Goal: Transaction & Acquisition: Purchase product/service

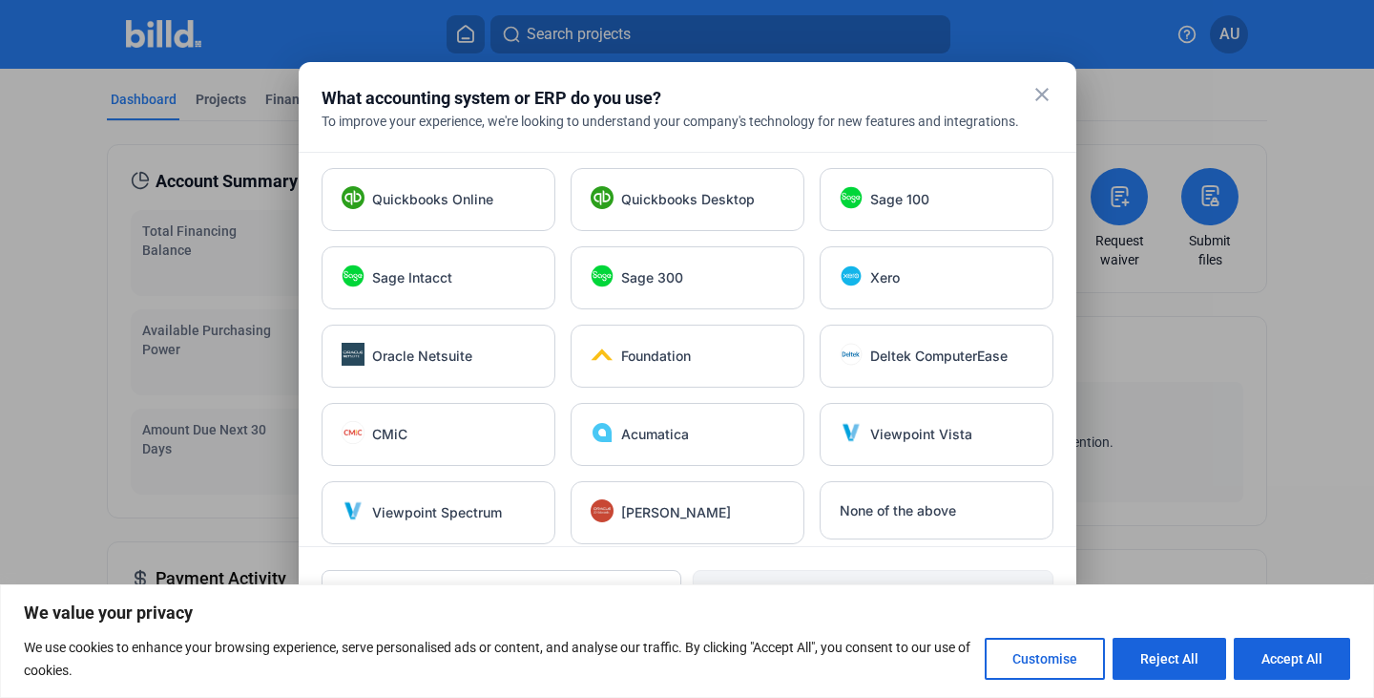
click at [1042, 101] on mat-icon "close" at bounding box center [1042, 94] width 23 height 23
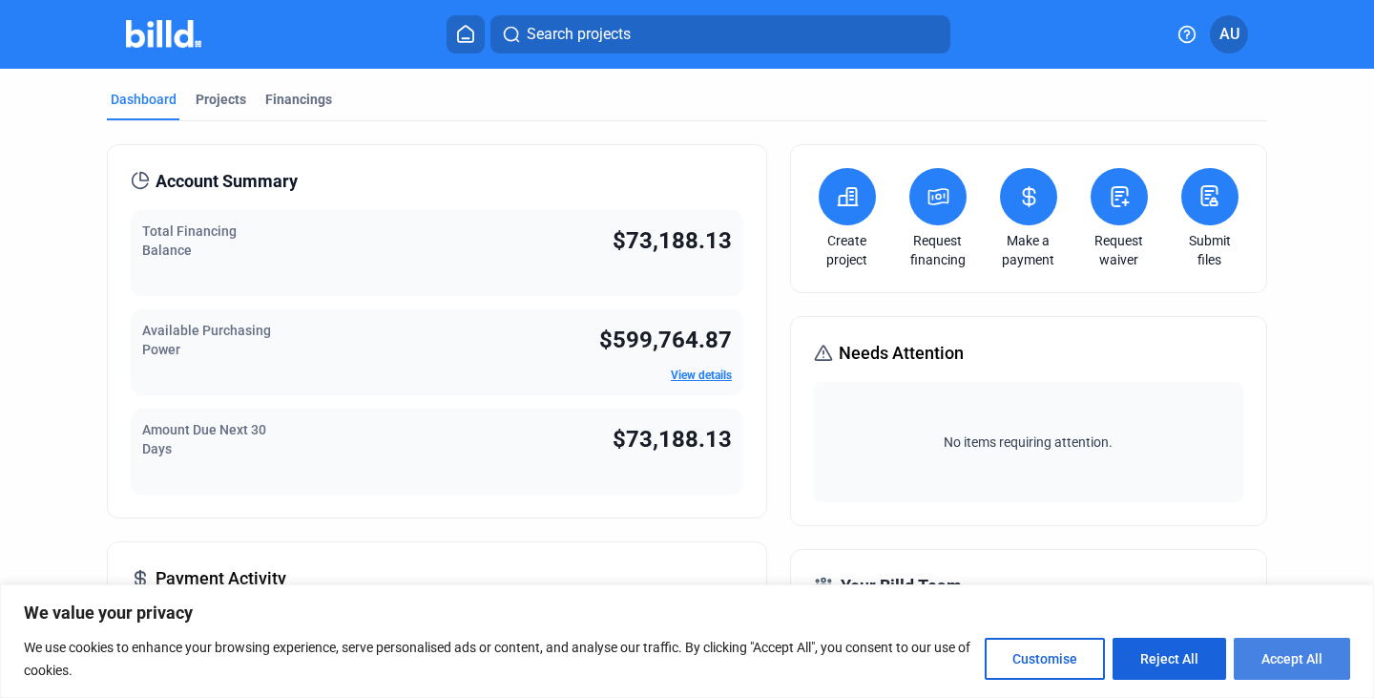
click at [1278, 667] on button "Accept All" at bounding box center [1292, 658] width 116 height 42
checkbox input "true"
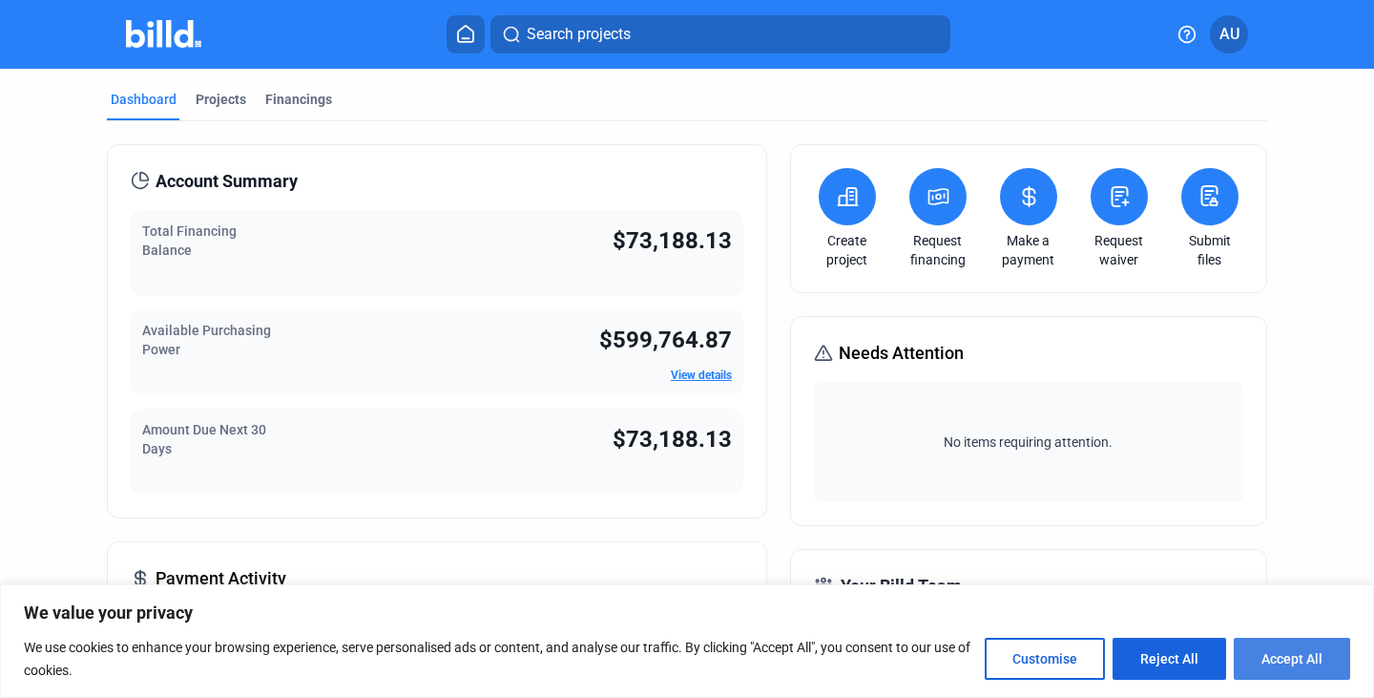
checkbox input "true"
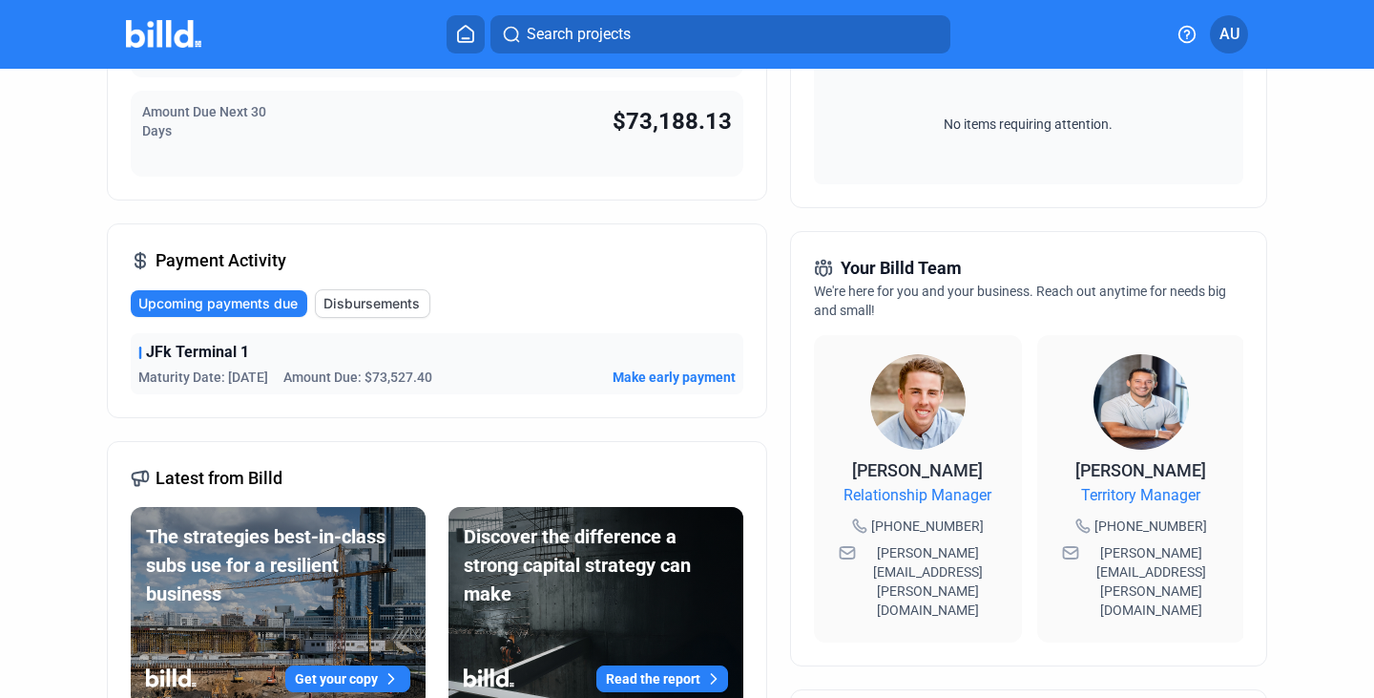
scroll to position [320, 0]
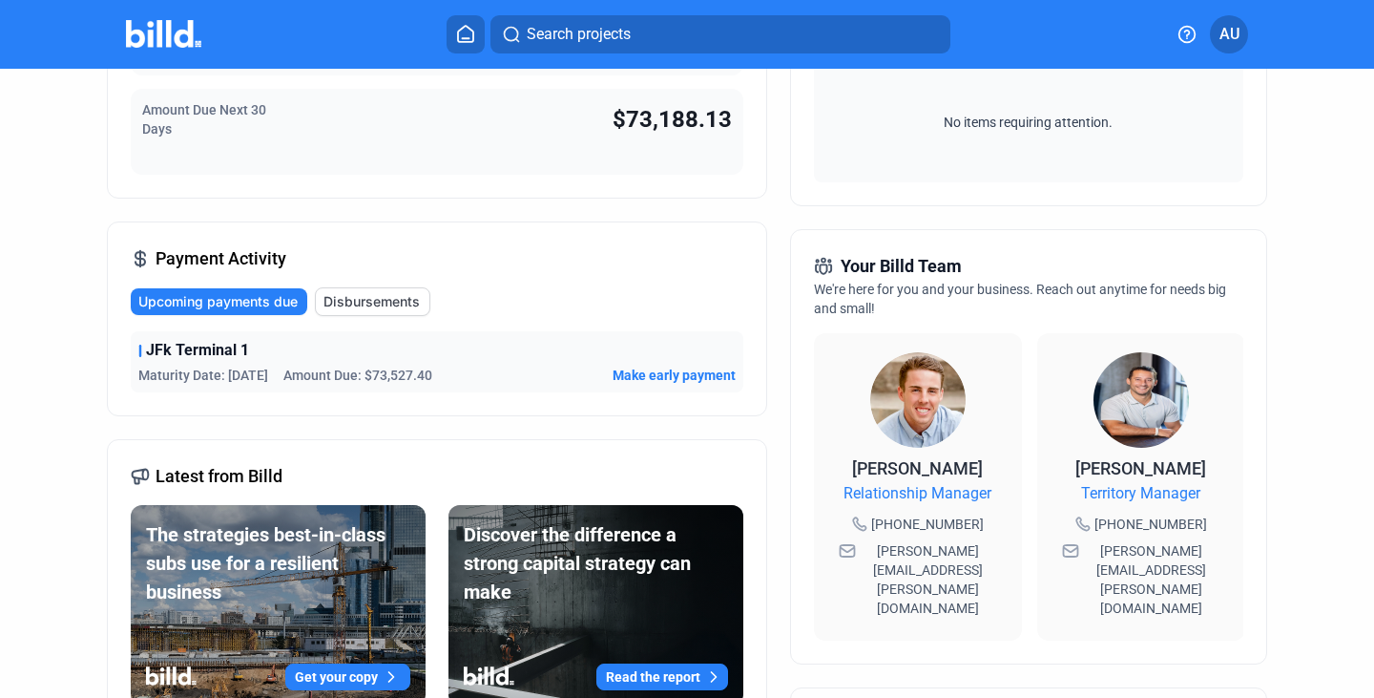
click at [639, 374] on span "Make early payment" at bounding box center [674, 374] width 123 height 19
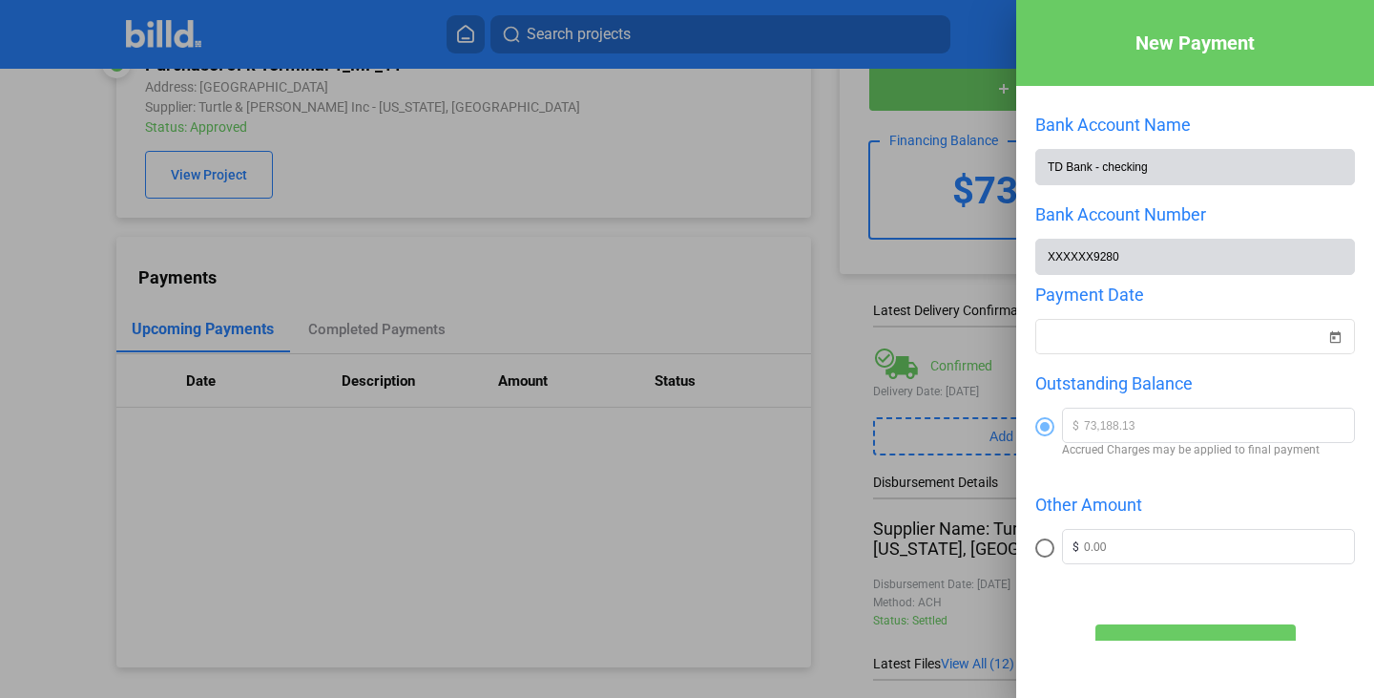
scroll to position [93, 0]
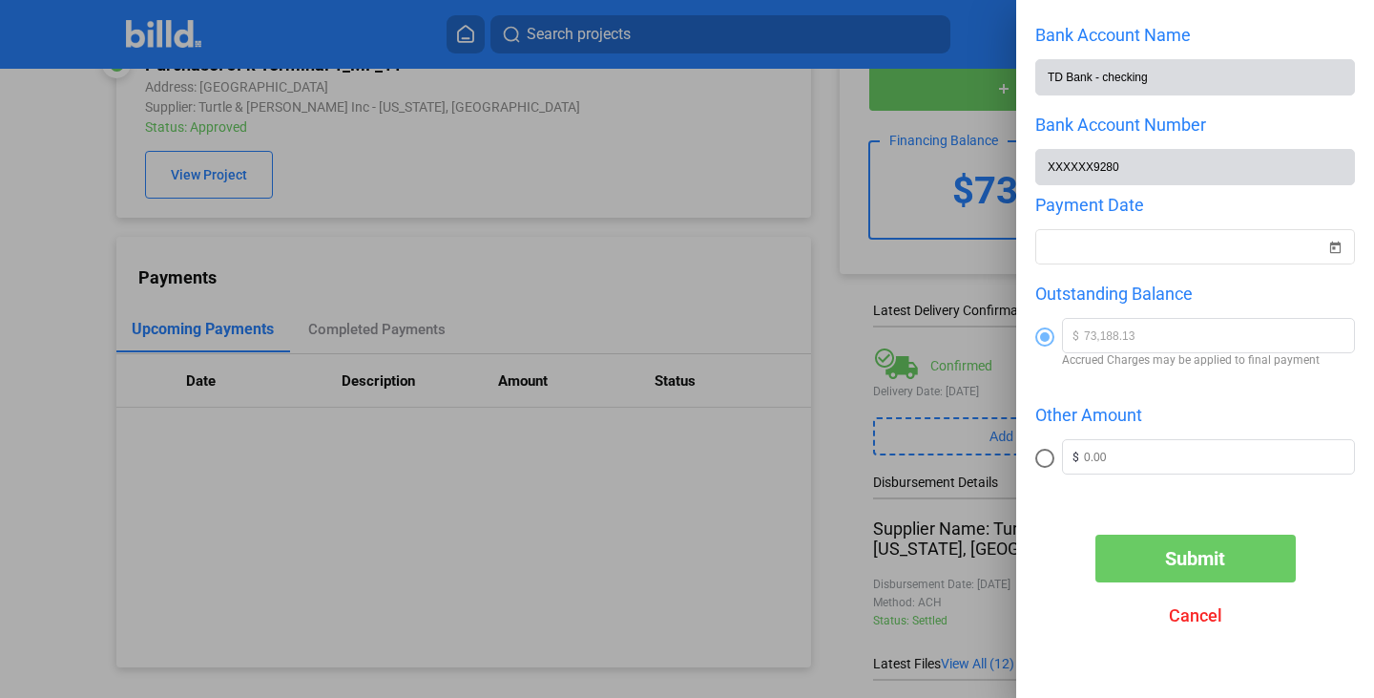
click at [787, 218] on div at bounding box center [687, 349] width 1374 height 698
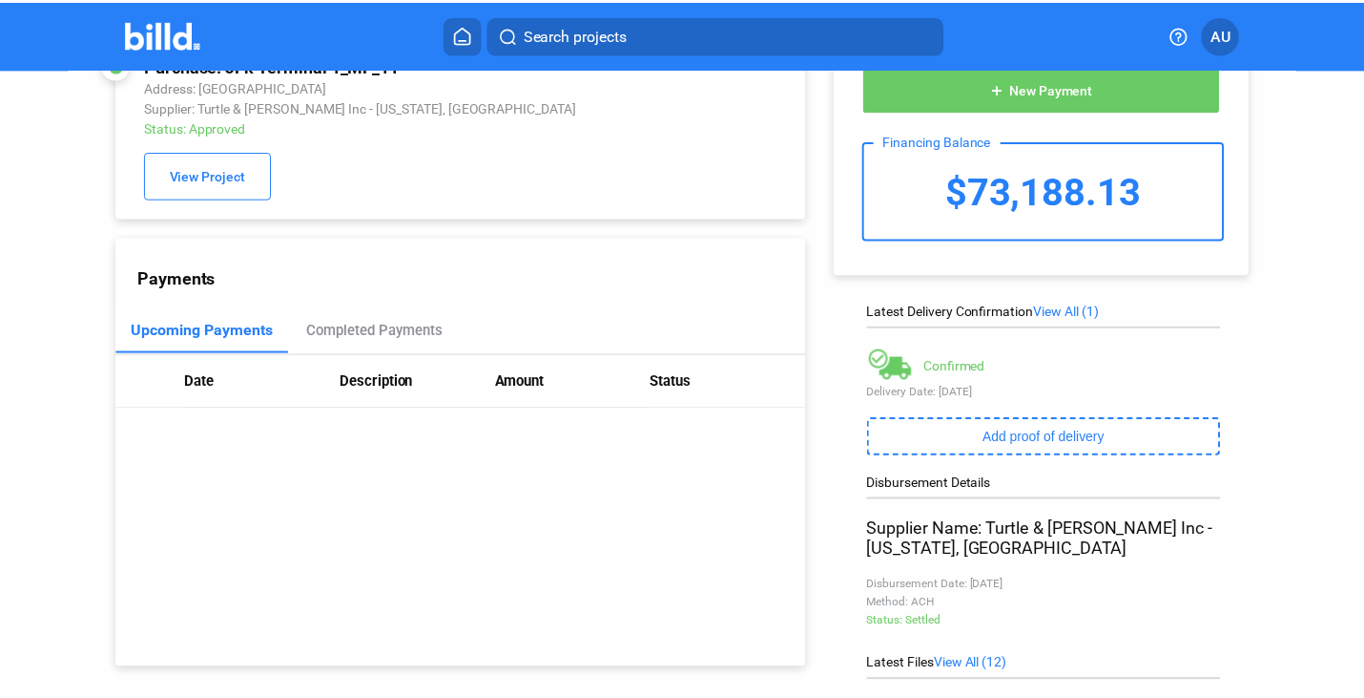
scroll to position [0, 0]
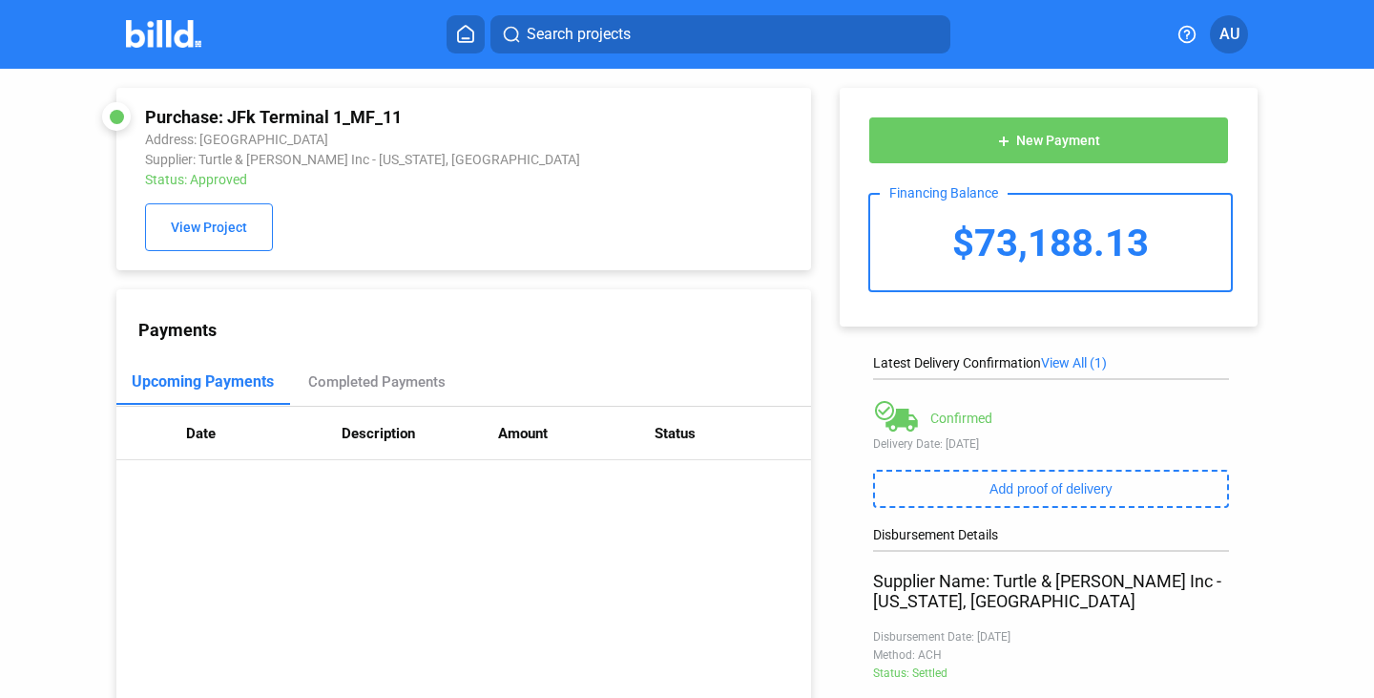
click at [1222, 29] on span "AU" at bounding box center [1229, 34] width 20 height 23
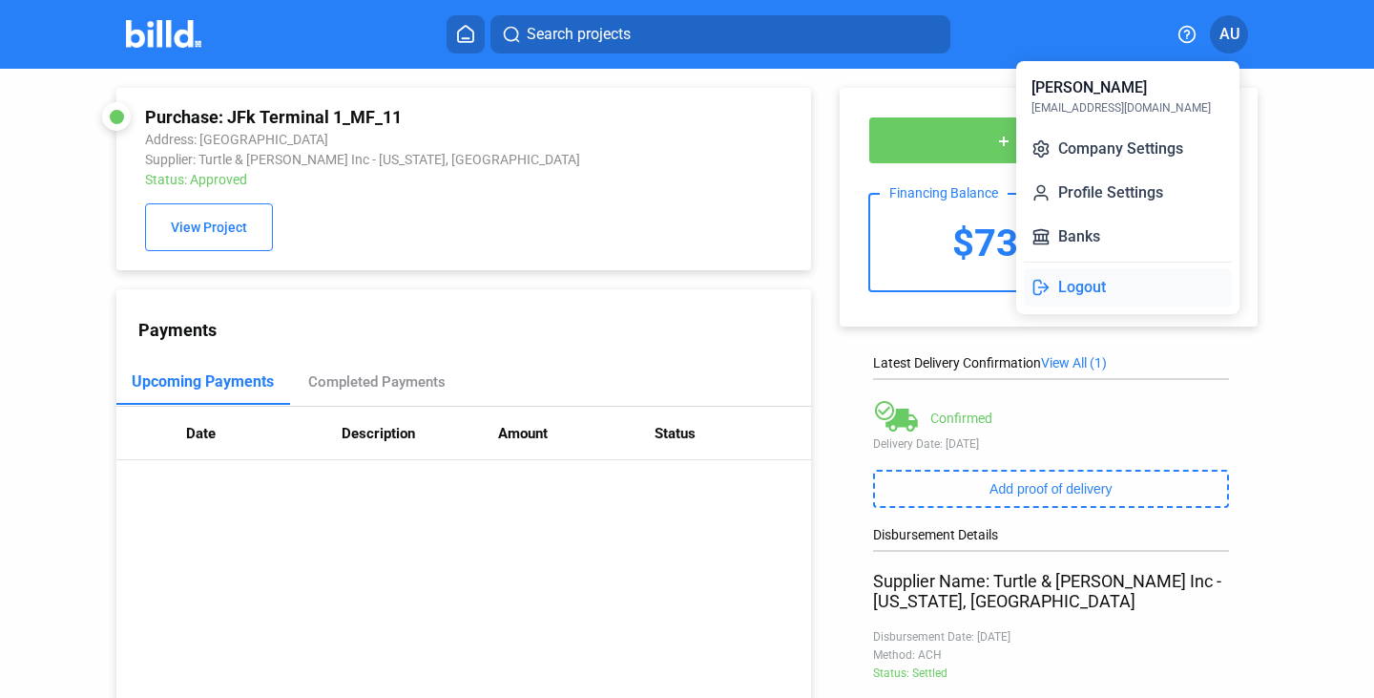
click at [1110, 287] on button "Logout" at bounding box center [1128, 287] width 208 height 38
